Goal: Navigation & Orientation: Find specific page/section

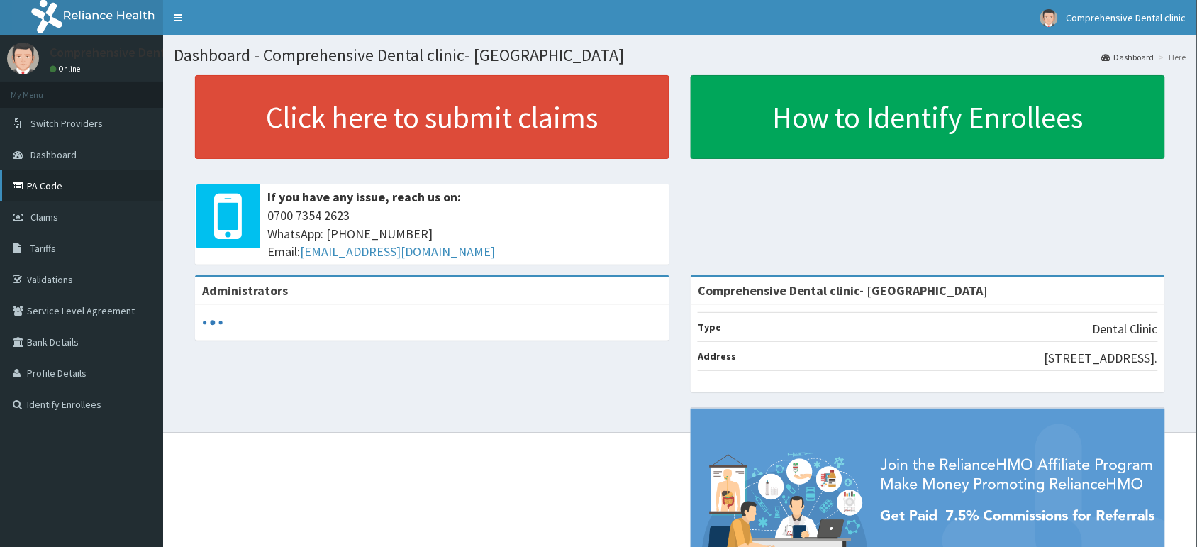
click at [66, 186] on link "PA Code" at bounding box center [81, 185] width 163 height 31
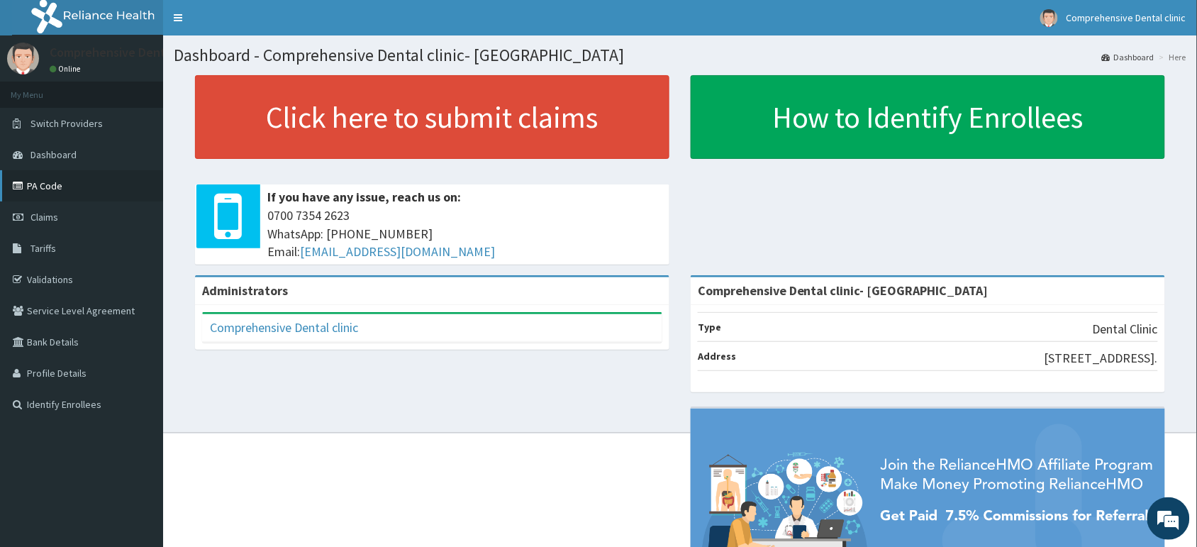
click at [69, 184] on link "PA Code" at bounding box center [81, 185] width 163 height 31
